Goal: Task Accomplishment & Management: Use online tool/utility

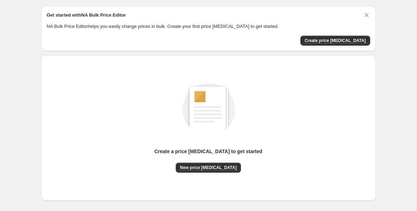
scroll to position [23, 0]
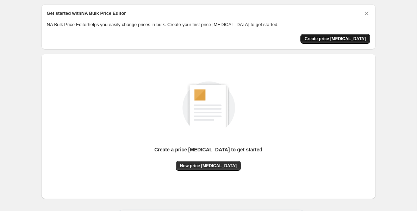
click at [333, 40] on span "Create price [MEDICAL_DATA]" at bounding box center [335, 39] width 61 height 6
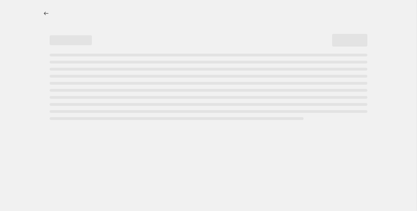
select select "percentage"
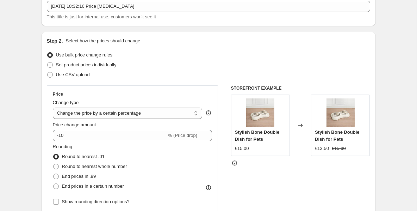
scroll to position [66, 0]
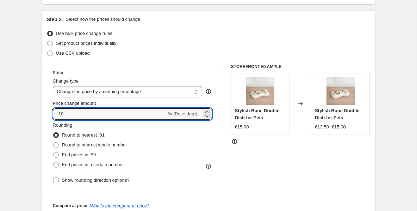
drag, startPoint x: 134, startPoint y: 113, endPoint x: 18, endPoint y: 116, distance: 115.9
type input "0"
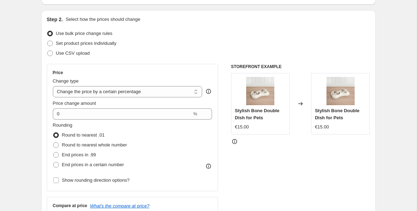
click at [98, 91] on select "Change the price to a certain amount Change the price by a certain amount Chang…" at bounding box center [128, 91] width 150 height 11
select select "ecap"
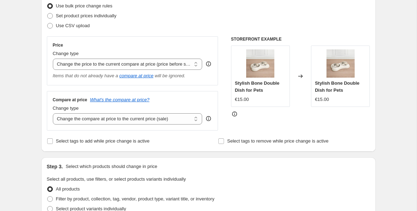
scroll to position [94, 0]
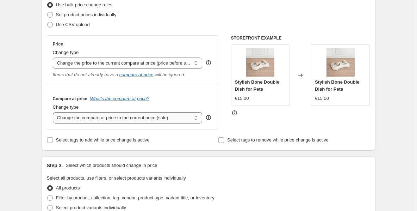
click at [179, 117] on select "Change the compare at price to the current price (sale) Change the compare at p…" at bounding box center [128, 117] width 150 height 11
select select "to"
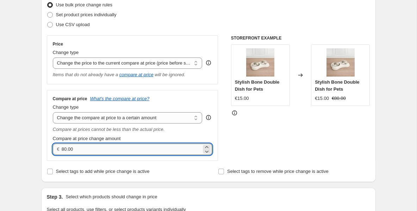
click at [124, 149] on input "80.00" at bounding box center [132, 148] width 140 height 11
type input "8"
type input "0.00"
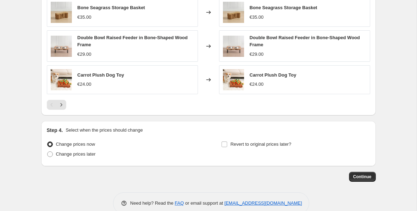
scroll to position [449, 0]
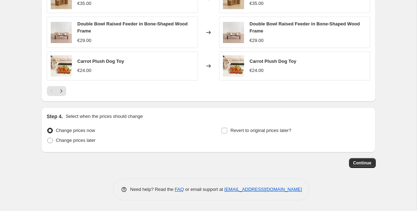
click at [365, 163] on span "Continue" at bounding box center [362, 163] width 18 height 6
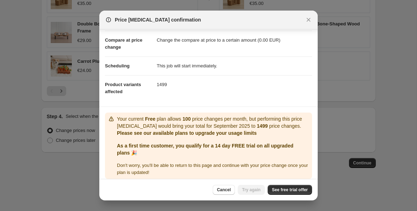
scroll to position [35, 0]
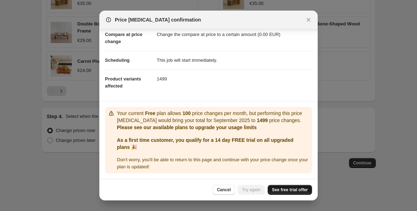
click at [283, 188] on span "See free trial offer" at bounding box center [290, 190] width 36 height 6
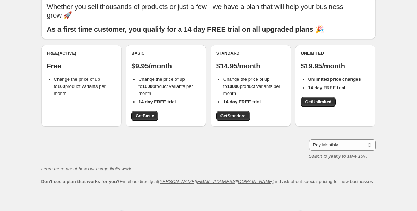
scroll to position [23, 0]
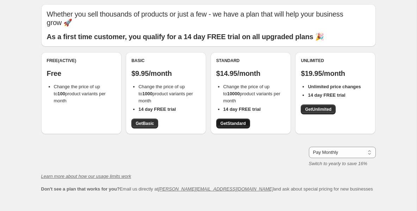
click at [235, 121] on span "Get Standard" at bounding box center [233, 124] width 25 height 6
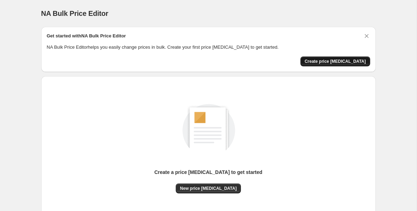
click at [333, 63] on span "Create price [MEDICAL_DATA]" at bounding box center [335, 61] width 61 height 6
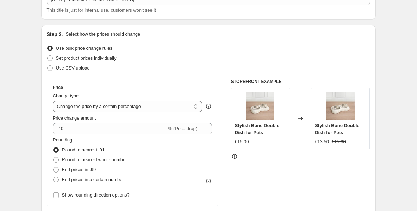
scroll to position [53, 0]
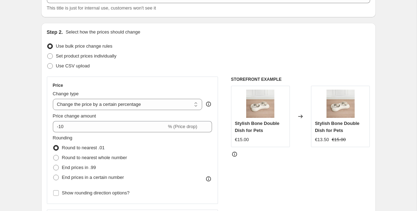
click at [181, 112] on div "Price change amount" at bounding box center [133, 115] width 160 height 7
click at [180, 110] on select "Change the price to a certain amount Change the price by a certain amount Chang…" at bounding box center [128, 104] width 150 height 11
select select "ecap"
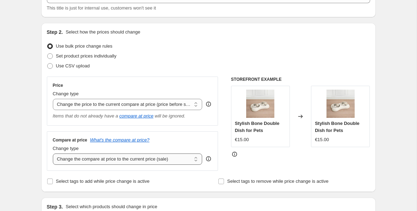
click at [136, 155] on select "Change the compare at price to the current price (sale) Change the compare at p…" at bounding box center [128, 158] width 150 height 11
select select "to"
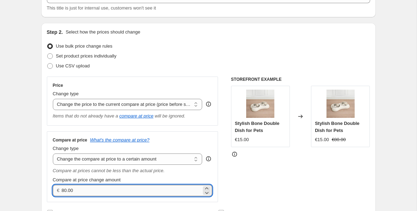
click at [122, 187] on input "80.00" at bounding box center [132, 190] width 140 height 11
type input "8"
type input "0.00"
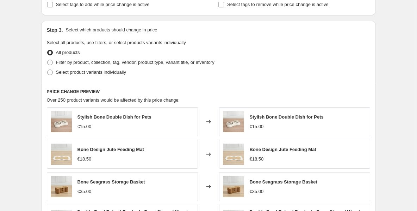
scroll to position [255, 0]
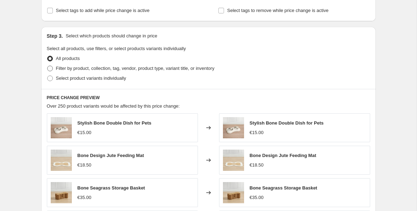
click at [111, 64] on label "Filter by product, collection, tag, vendor, product type, variant title, or inv…" at bounding box center [131, 68] width 168 height 10
click at [48, 66] on input "Filter by product, collection, tag, vendor, product type, variant title, or inv…" at bounding box center [47, 66] width 0 height 0
radio input "true"
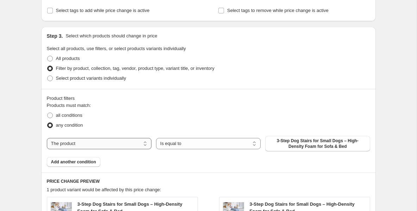
click at [139, 142] on select "The product The product's collection The product's tag The product's vendor The…" at bounding box center [99, 143] width 105 height 11
select select "collection"
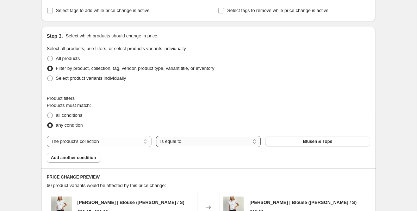
click at [181, 138] on select "Is equal to Is not equal to" at bounding box center [208, 141] width 105 height 11
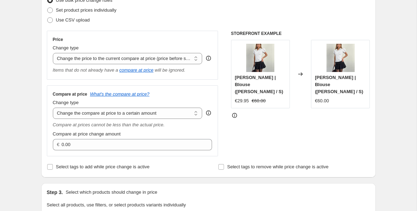
scroll to position [98, 0]
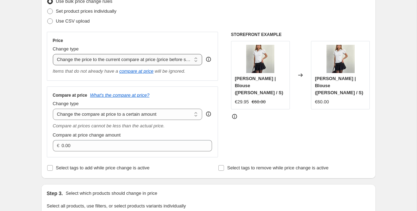
click at [135, 60] on select "Change the price to a certain amount Change the price by a certain amount Chang…" at bounding box center [128, 59] width 150 height 11
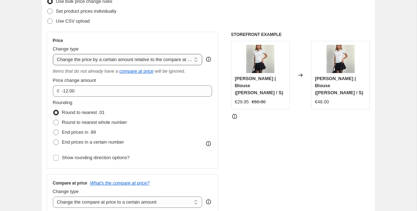
click at [153, 62] on select "Change the price to a certain amount Change the price by a certain amount Chang…" at bounding box center [128, 59] width 150 height 11
select select "no_change"
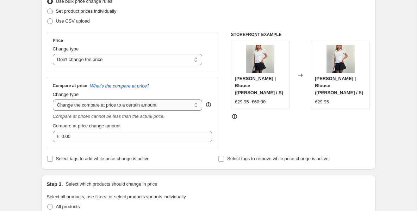
click at [130, 106] on select "Change the compare at price to the current price (sale) Change the compare at p…" at bounding box center [128, 104] width 150 height 11
select select "pp"
type input "20"
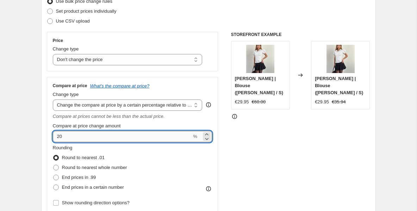
click at [120, 131] on input "20" at bounding box center [122, 136] width 139 height 11
click at [137, 101] on select "Change the compare at price to the current price (sale) Change the compare at p…" at bounding box center [128, 104] width 150 height 11
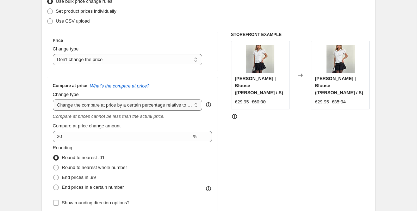
select select "bp"
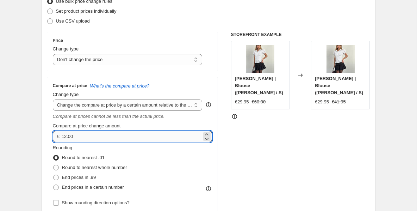
click at [111, 134] on input "12.00" at bounding box center [132, 136] width 140 height 11
type input "1"
type input "0.00"
click at [269, 150] on div "STOREFRONT EXAMPLE Annabelle | Blouse (Weiß / S) €29.95 €60.00 Changed to Annab…" at bounding box center [300, 123] width 139 height 182
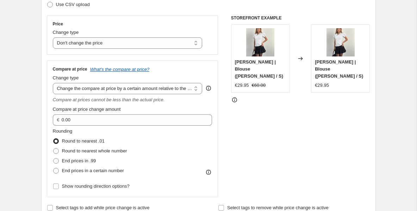
scroll to position [115, 0]
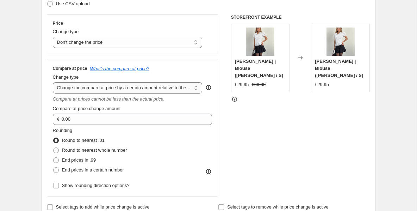
click at [157, 92] on select "Change the compare at price to the current price (sale) Change the compare at p…" at bounding box center [128, 87] width 150 height 11
select select "remove"
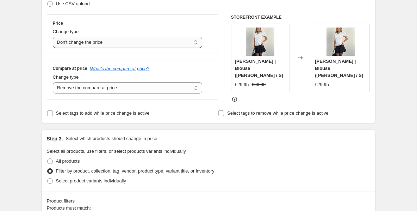
click at [169, 44] on select "Change the price to a certain amount Change the price by a certain amount Chang…" at bounding box center [128, 42] width 150 height 11
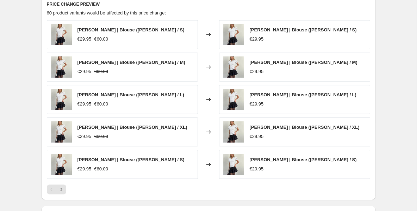
scroll to position [485, 0]
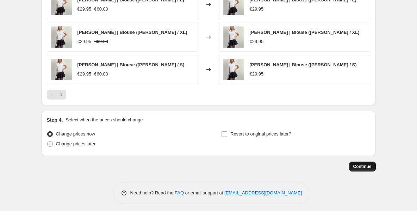
click at [359, 164] on span "Continue" at bounding box center [362, 166] width 18 height 6
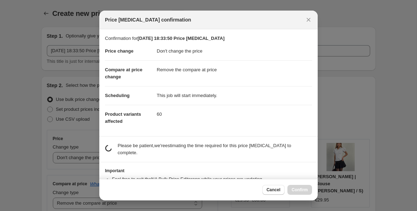
scroll to position [0, 0]
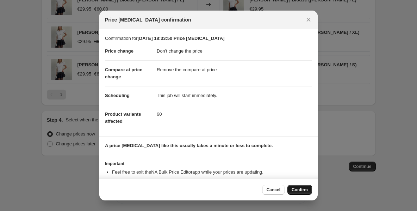
click at [291, 187] on button "Confirm" at bounding box center [300, 190] width 25 height 10
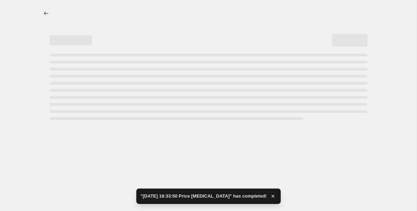
select select "no_change"
select select "remove"
select select "collection"
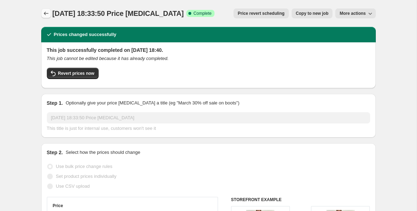
click at [43, 12] on icon "Price change jobs" at bounding box center [46, 13] width 7 height 7
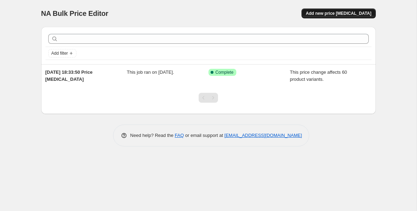
click at [324, 13] on span "Add new price change job" at bounding box center [339, 14] width 66 height 6
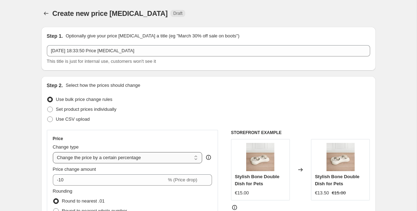
click at [134, 154] on select "Change the price to a certain amount Change the price by a certain amount Chang…" at bounding box center [128, 157] width 150 height 11
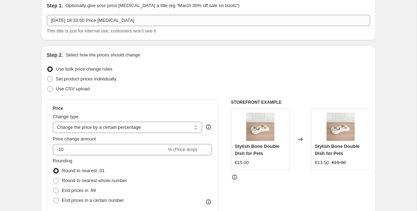
scroll to position [32, 0]
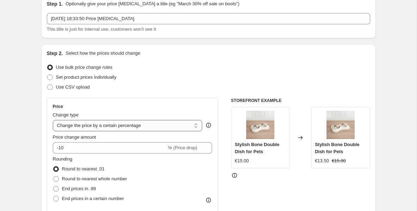
click at [155, 124] on select "Change the price to a certain amount Change the price by a certain amount Chang…" at bounding box center [128, 125] width 150 height 11
select select "no_change"
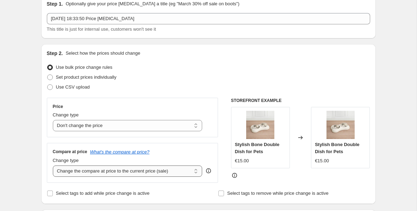
click at [122, 168] on select "Change the compare at price to the current price (sale) Change the compare at p…" at bounding box center [128, 170] width 150 height 11
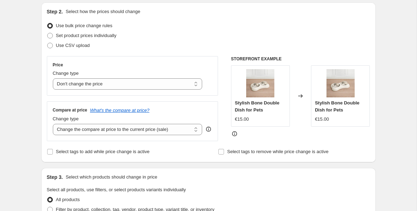
scroll to position [74, 0]
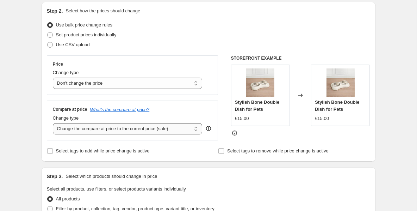
click at [146, 132] on select "Change the compare at price to the current price (sale) Change the compare at p…" at bounding box center [128, 128] width 150 height 11
select select "remove"
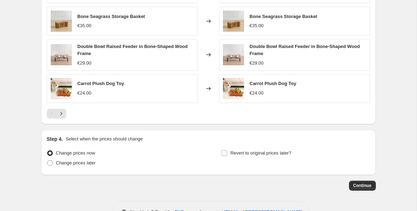
scroll to position [387, 0]
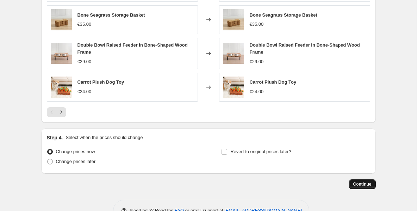
click at [358, 180] on button "Continue" at bounding box center [362, 184] width 27 height 10
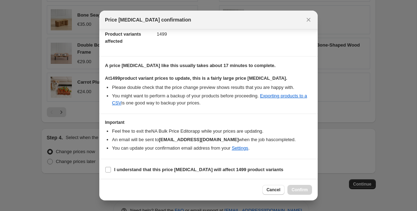
scroll to position [81, 0]
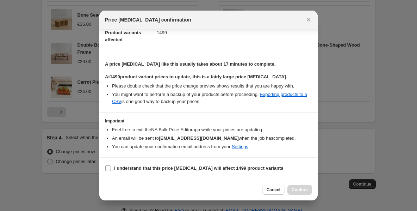
click at [228, 168] on b "I understand that this price change job will affect 1499 product variants" at bounding box center [198, 167] width 169 height 5
click at [111, 168] on input "I understand that this price change job will affect 1499 product variants" at bounding box center [108, 168] width 6 height 6
checkbox input "true"
click at [294, 187] on span "Confirm" at bounding box center [300, 190] width 16 height 6
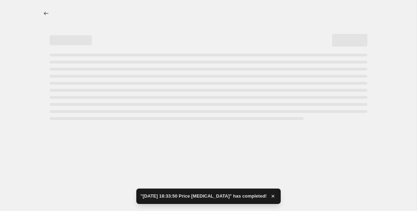
select select "no_change"
select select "remove"
